Goal: Find specific page/section: Find specific page/section

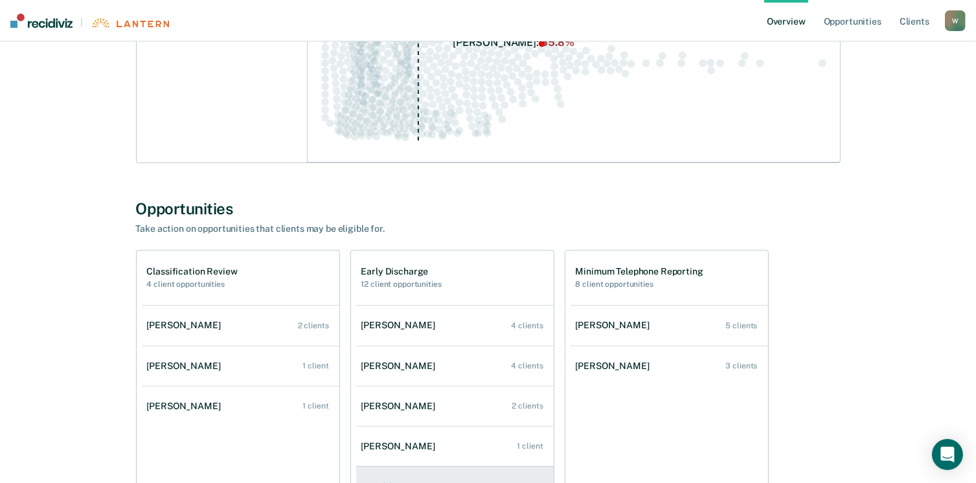
scroll to position [324, 0]
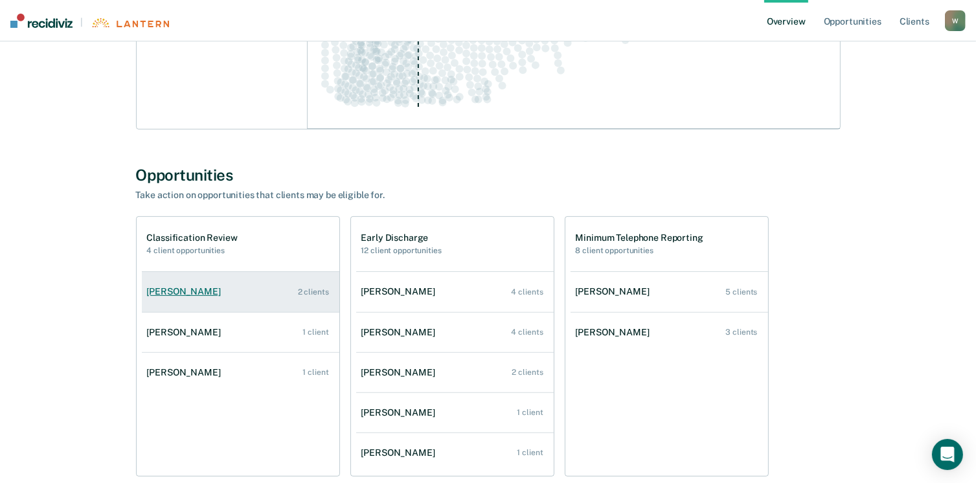
click at [322, 297] on link "[PERSON_NAME] 2 clients" at bounding box center [240, 291] width 197 height 37
